Goal: Task Accomplishment & Management: Manage account settings

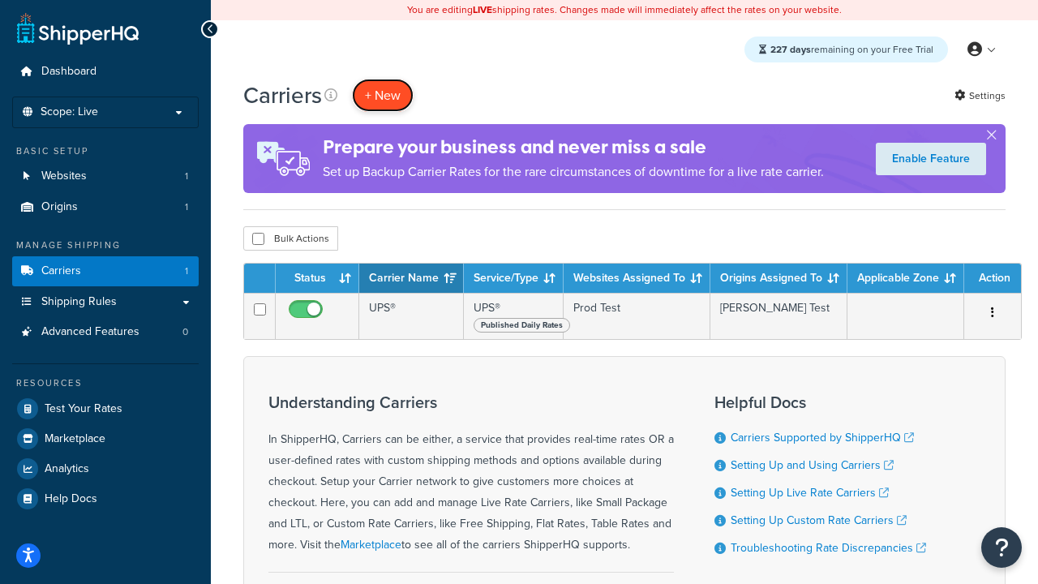
click at [383, 95] on button "+ New" at bounding box center [383, 95] width 62 height 33
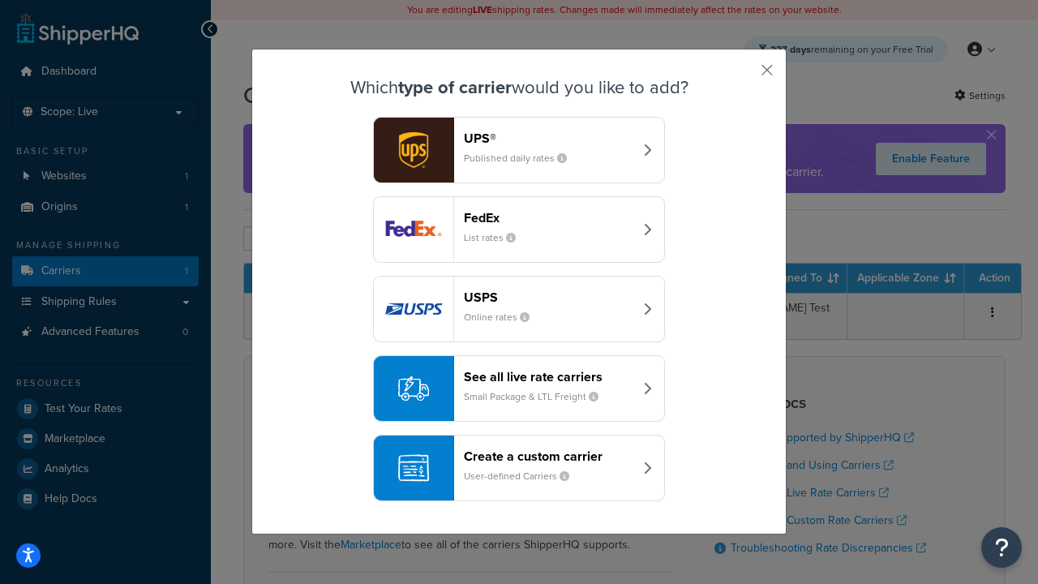
click at [548, 217] on header "FedEx" at bounding box center [548, 217] width 169 height 15
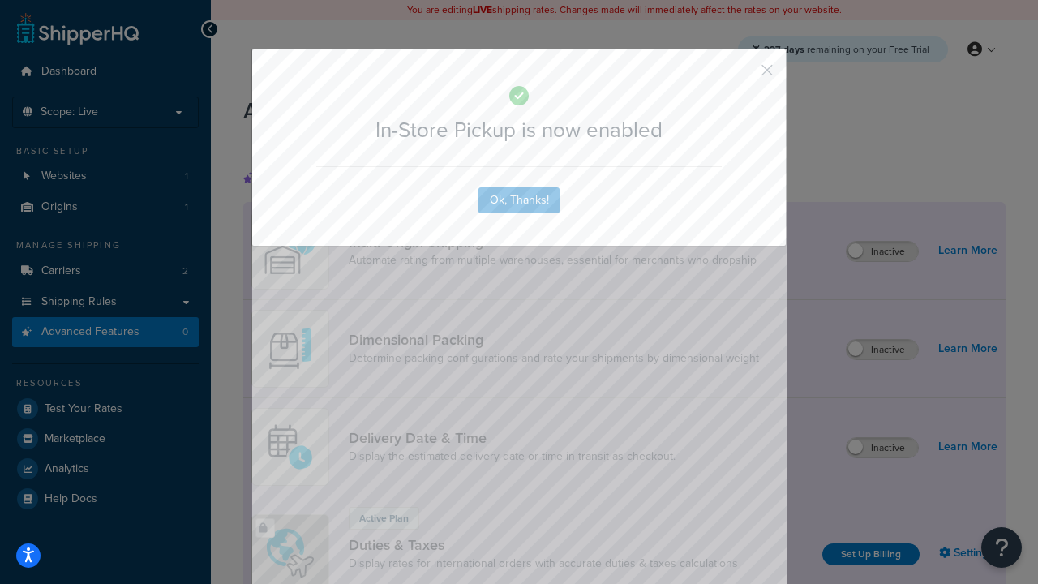
scroll to position [525, 0]
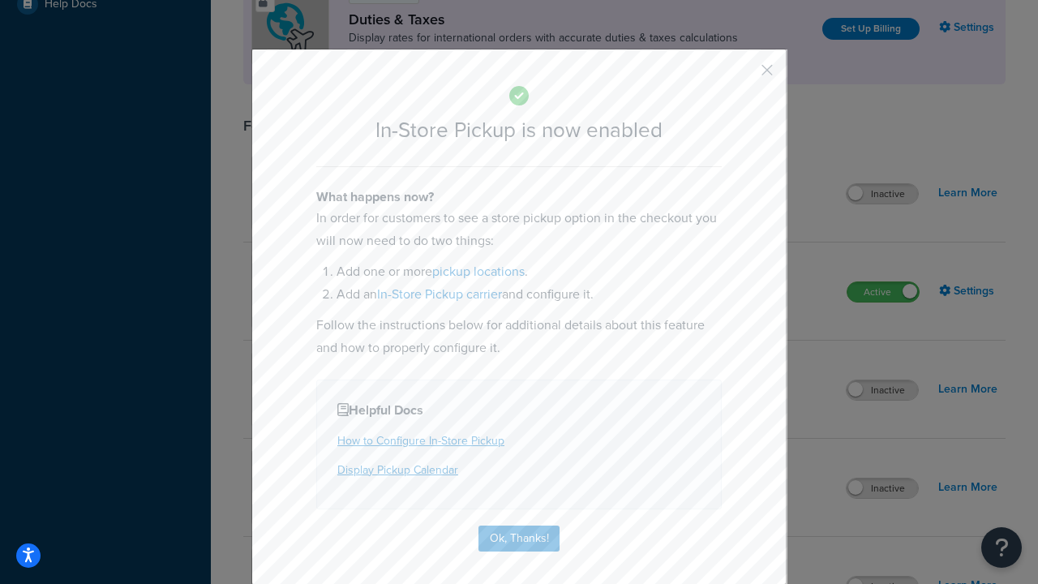
click at [743, 75] on button "button" at bounding box center [743, 76] width 4 height 4
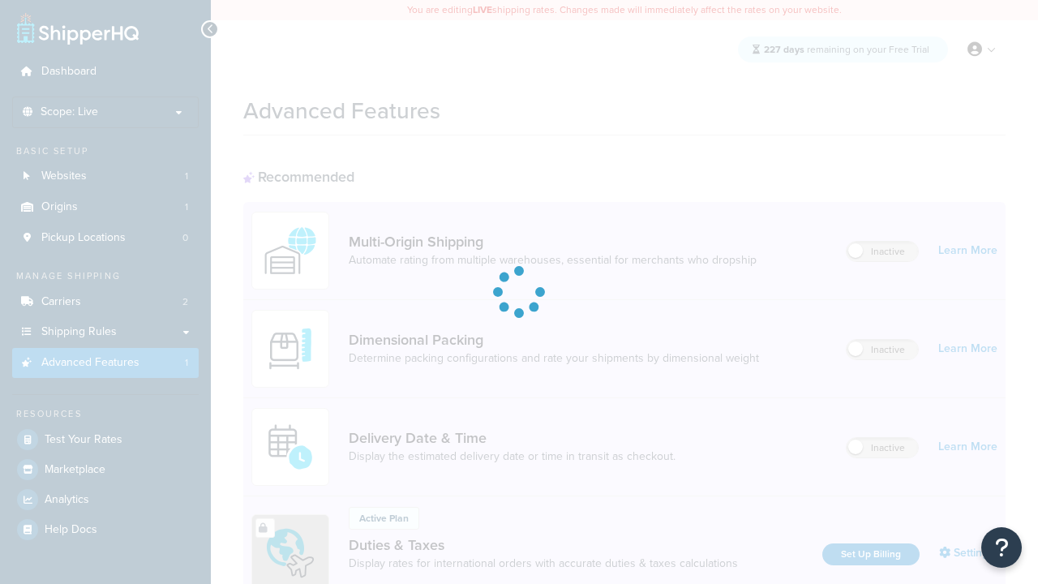
scroll to position [243, 0]
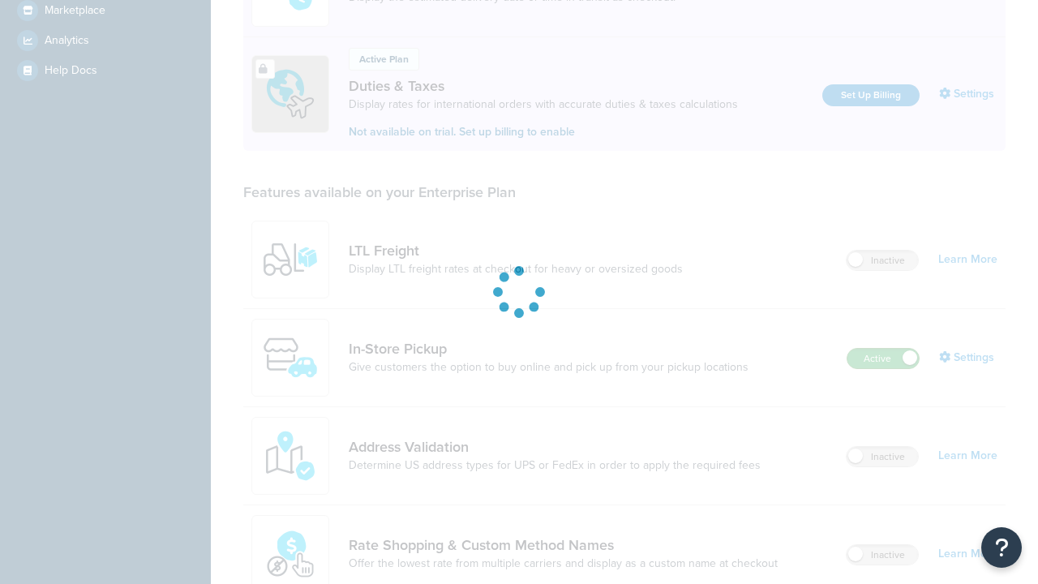
click at [883, 368] on label "Active" at bounding box center [882, 358] width 71 height 19
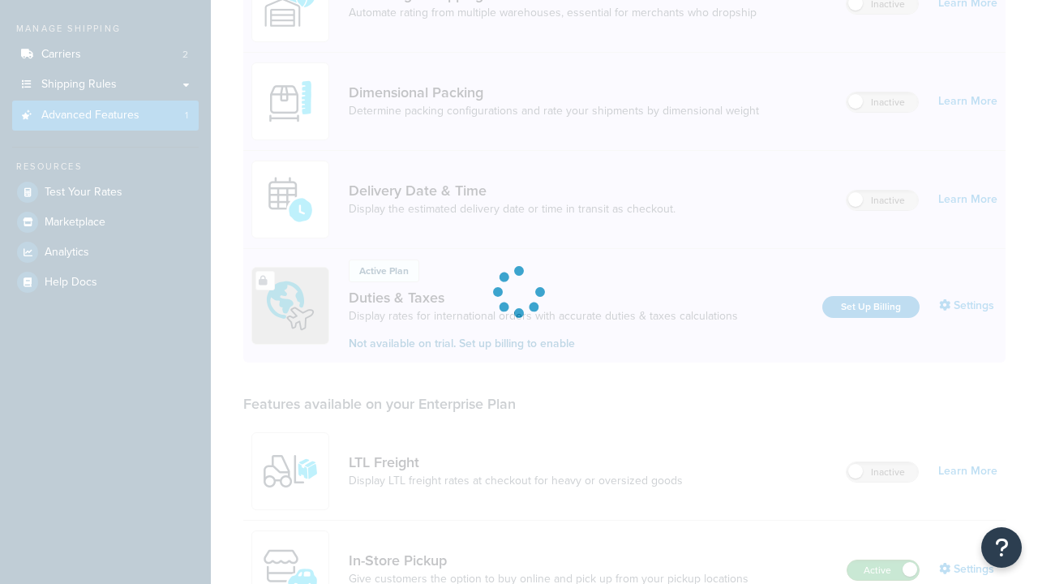
scroll to position [0, 0]
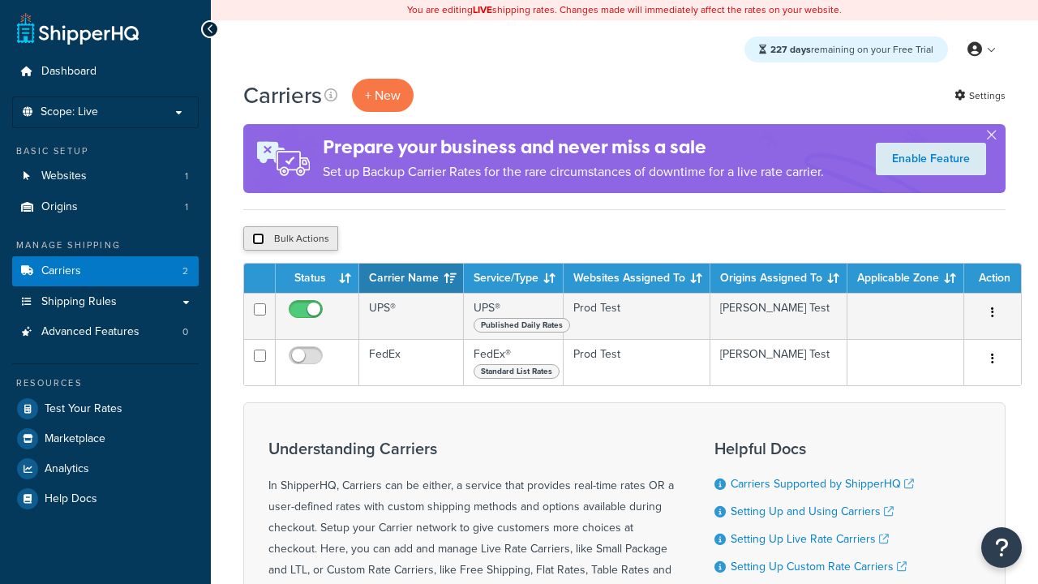
click at [258, 239] on input "checkbox" at bounding box center [258, 239] width 12 height 12
checkbox input "true"
click at [0, 0] on button "Delete" at bounding box center [0, 0] width 0 height 0
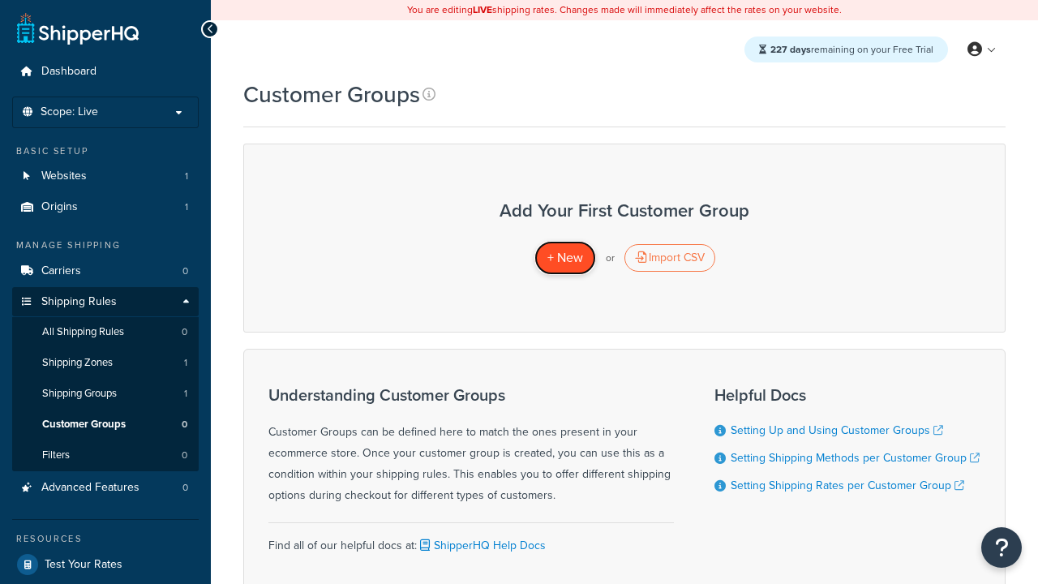
click at [564, 258] on span "+ New" at bounding box center [565, 257] width 36 height 19
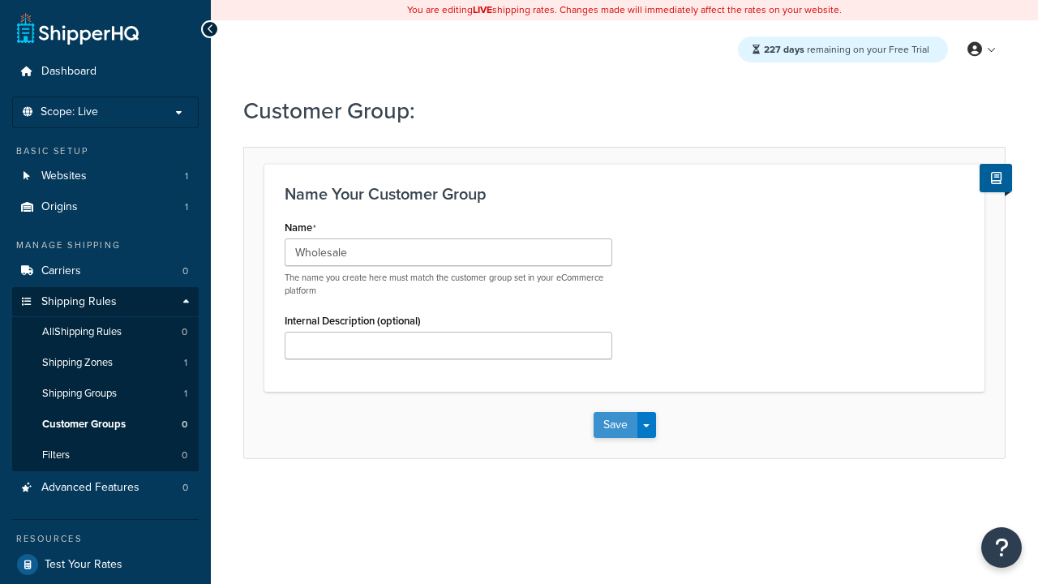
type input "Wholesale"
click at [615, 425] on button "Save" at bounding box center [616, 425] width 44 height 26
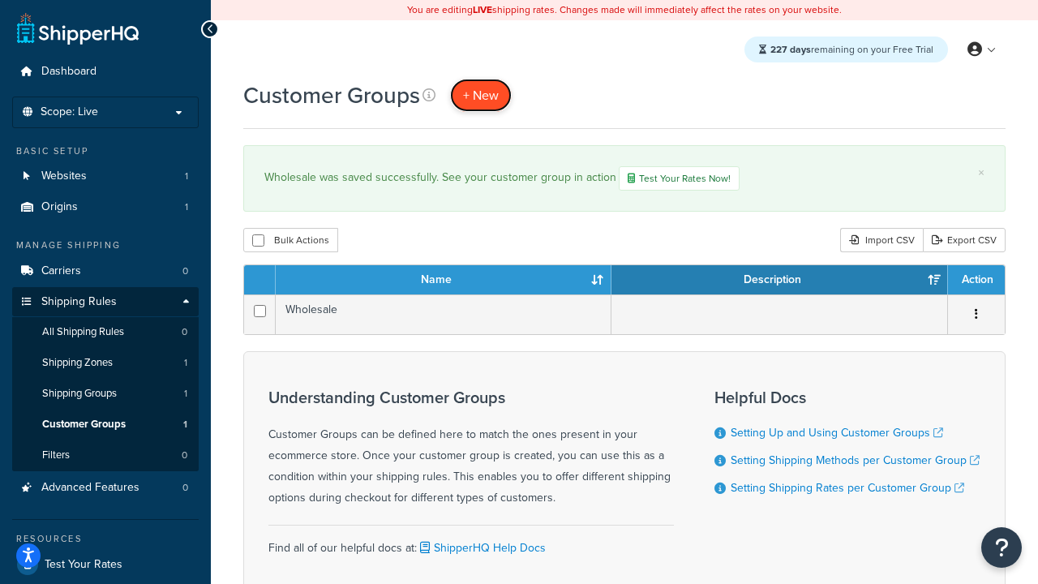
click at [481, 95] on span "+ New" at bounding box center [481, 95] width 36 height 19
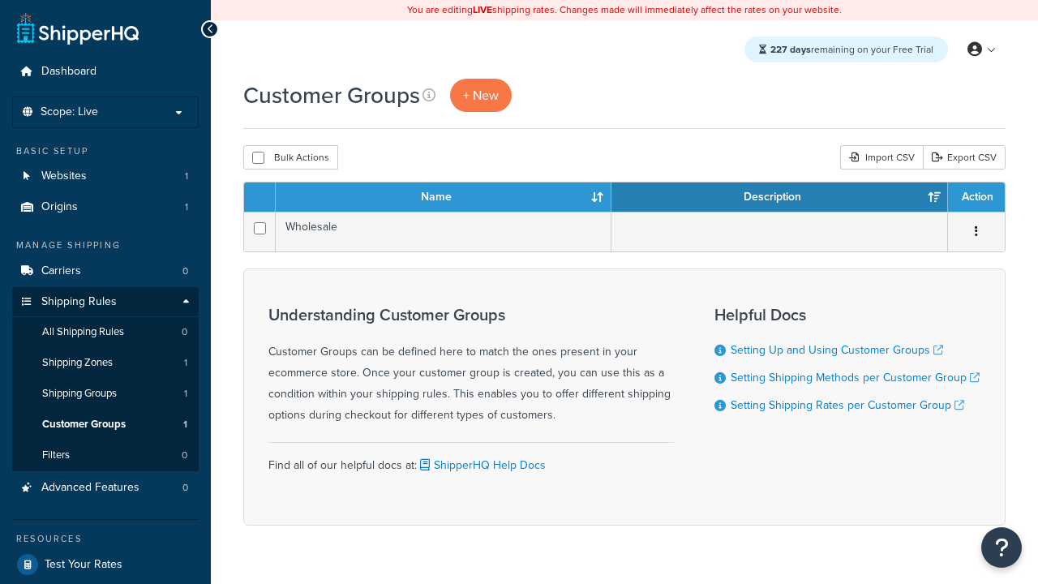
click at [444, 198] on th "Name" at bounding box center [444, 196] width 336 height 29
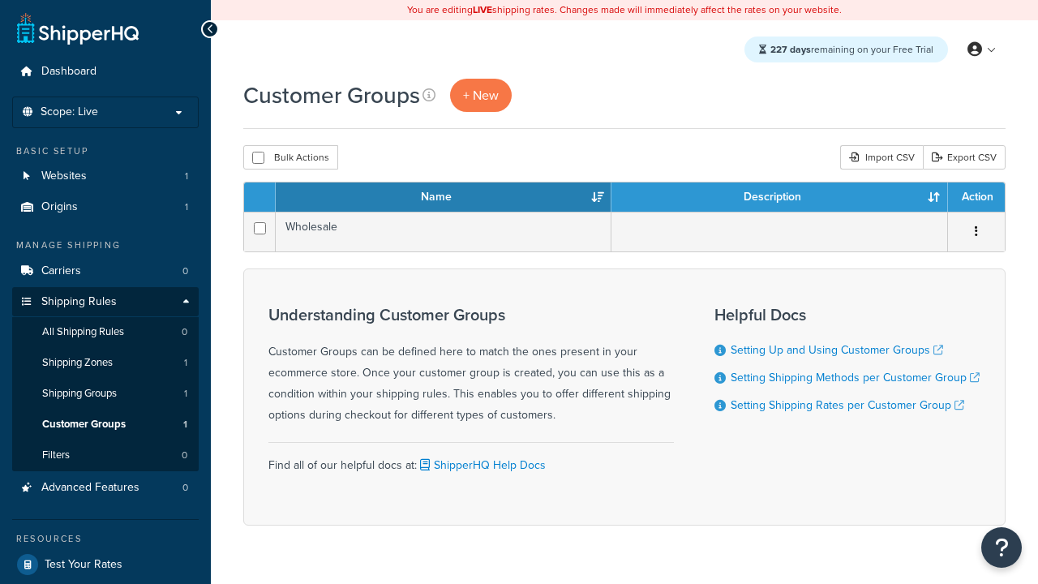
click at [444, 198] on th "Name" at bounding box center [444, 196] width 336 height 29
click at [779, 198] on th "Description" at bounding box center [779, 196] width 337 height 29
click at [976, 198] on th "Action" at bounding box center [976, 196] width 57 height 29
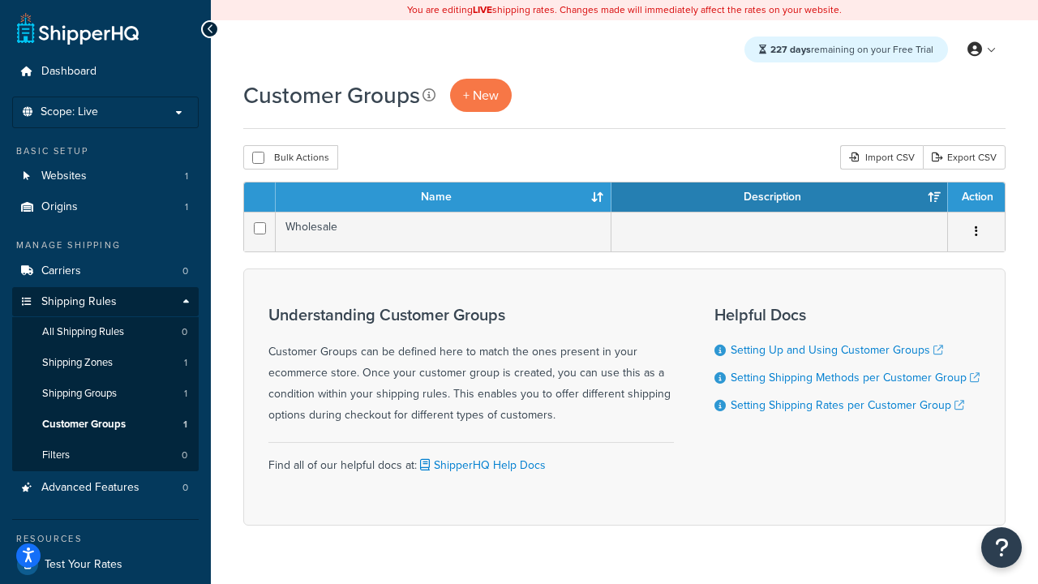
click at [976, 198] on th "Action" at bounding box center [976, 196] width 57 height 29
click at [429, 95] on icon at bounding box center [428, 94] width 13 height 13
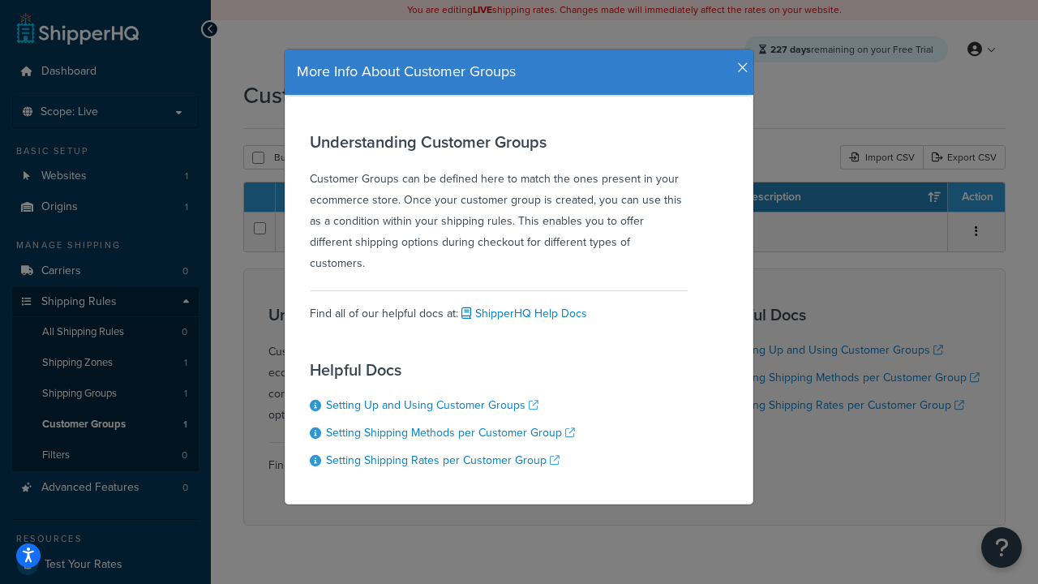
click at [739, 62] on icon "button" at bounding box center [742, 68] width 11 height 15
